Goal: Register for event/course

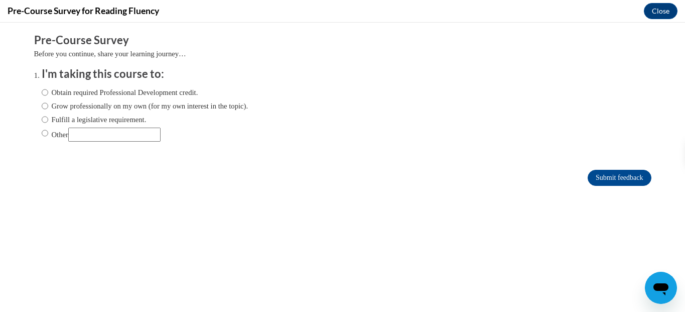
click at [50, 93] on label "Obtain required Professional Development credit." at bounding box center [120, 92] width 157 height 11
click at [48, 93] on input "Obtain required Professional Development credit." at bounding box center [45, 92] width 7 height 11
radio input "true"
click at [629, 162] on form "Pre-Course Survey Before you continue, share your learning journey… I'm taking …" at bounding box center [343, 115] width 618 height 164
click at [627, 169] on form "Pre-Course Survey Before you continue, share your learning journey… I'm taking …" at bounding box center [343, 115] width 618 height 164
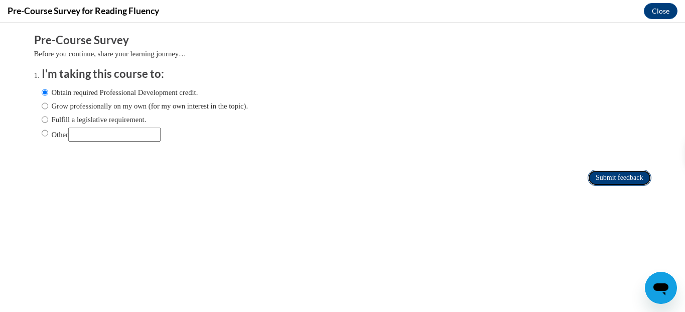
click at [620, 180] on input "Submit feedback" at bounding box center [619, 178] width 63 height 16
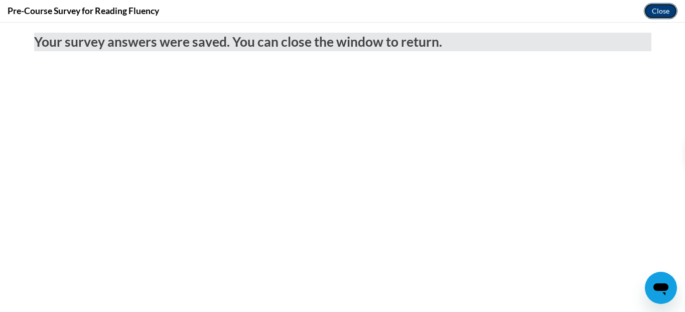
click at [653, 15] on button "Close" at bounding box center [661, 11] width 34 height 16
